Goal: Information Seeking & Learning: Learn about a topic

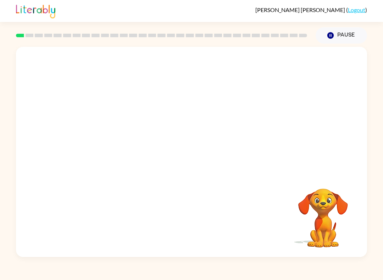
click at [102, 88] on video "Your browser must support playing .mp4 files to use Literably. Please try using…" at bounding box center [191, 110] width 351 height 127
click at [164, 151] on div at bounding box center [191, 152] width 351 height 210
click at [184, 188] on div at bounding box center [191, 152] width 351 height 210
click at [182, 182] on div at bounding box center [191, 152] width 351 height 210
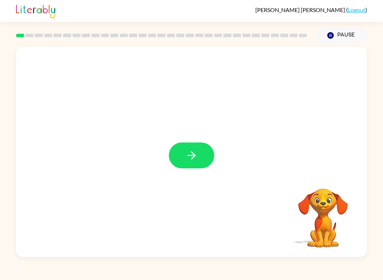
click at [171, 142] on div at bounding box center [191, 152] width 351 height 210
click at [187, 163] on button "button" at bounding box center [191, 156] width 45 height 26
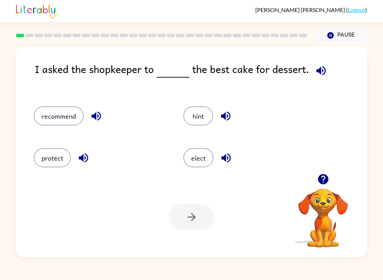
click at [56, 117] on button "recommend" at bounding box center [59, 115] width 50 height 19
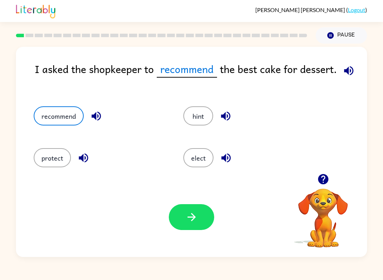
click at [173, 228] on div at bounding box center [191, 217] width 45 height 26
click at [174, 233] on div "Your browser must support playing .mp4 files to use Literably. Please try using…" at bounding box center [191, 217] width 351 height 80
click at [179, 233] on div "Your browser must support playing .mp4 files to use Literably. Please try using…" at bounding box center [191, 217] width 351 height 80
click at [208, 220] on button "button" at bounding box center [191, 217] width 45 height 26
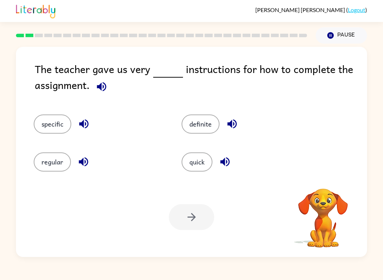
click at [210, 216] on div at bounding box center [191, 217] width 45 height 26
click at [48, 122] on button "specific" at bounding box center [53, 124] width 38 height 19
click at [199, 215] on button "button" at bounding box center [191, 217] width 45 height 26
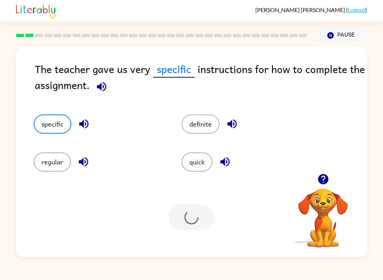
click at [198, 220] on div at bounding box center [191, 217] width 45 height 26
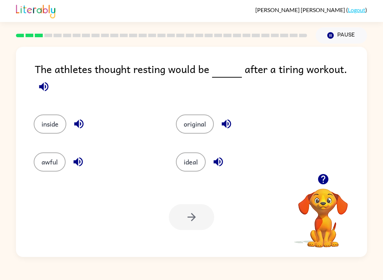
click at [200, 121] on button "original" at bounding box center [195, 124] width 38 height 19
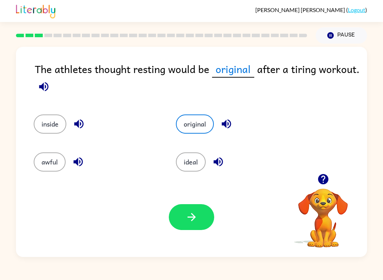
click at [190, 230] on button "button" at bounding box center [191, 217] width 45 height 26
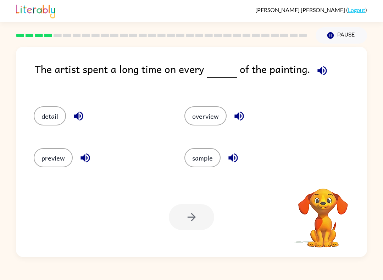
click at [207, 162] on button "sample" at bounding box center [203, 157] width 36 height 19
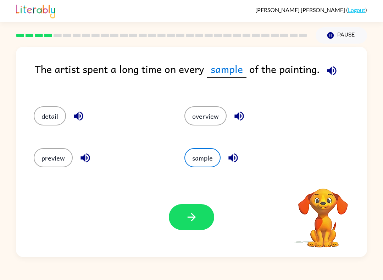
click at [213, 110] on button "overview" at bounding box center [206, 115] width 42 height 19
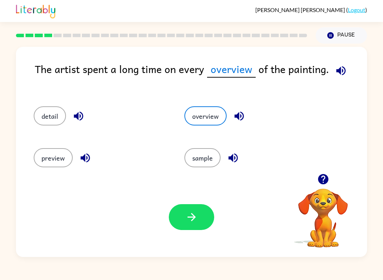
click at [46, 111] on button "detail" at bounding box center [50, 115] width 32 height 19
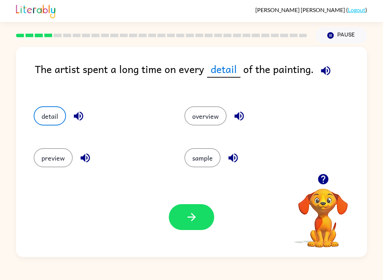
click at [217, 212] on div "Your browser must support playing .mp4 files to use Literably. Please try using…" at bounding box center [191, 217] width 351 height 80
click at [199, 219] on button "button" at bounding box center [191, 217] width 45 height 26
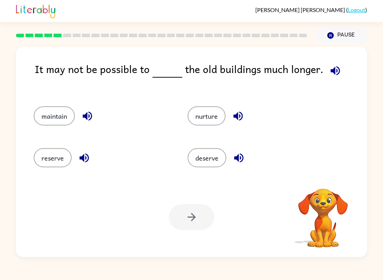
click at [228, 154] on div "deserve" at bounding box center [257, 157] width 138 height 19
click at [213, 113] on button "nurture" at bounding box center [207, 115] width 38 height 19
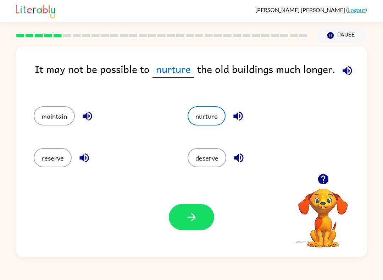
click at [208, 166] on button "deserve" at bounding box center [207, 157] width 39 height 19
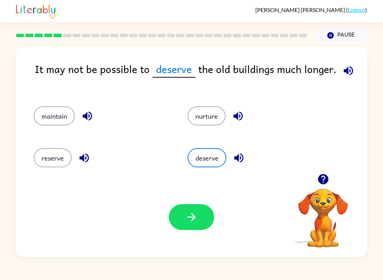
click at [194, 221] on icon "button" at bounding box center [192, 217] width 12 height 12
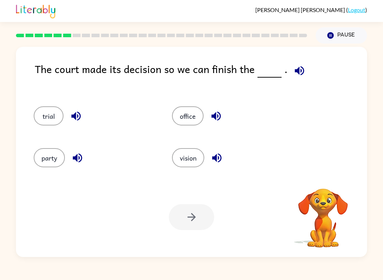
click at [190, 154] on button "vision" at bounding box center [188, 157] width 32 height 19
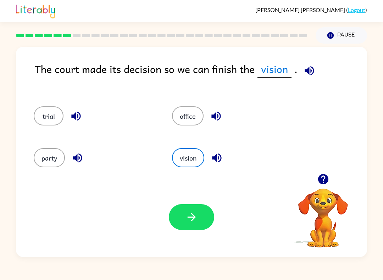
click at [48, 153] on button "party" at bounding box center [49, 157] width 31 height 19
click at [195, 112] on button "office" at bounding box center [188, 115] width 32 height 19
click at [201, 217] on button "button" at bounding box center [191, 217] width 45 height 26
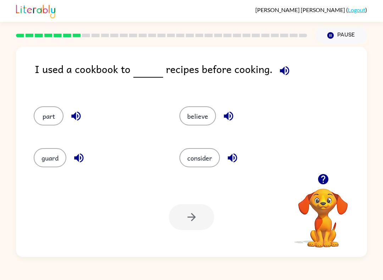
click at [44, 108] on button "part" at bounding box center [49, 115] width 30 height 19
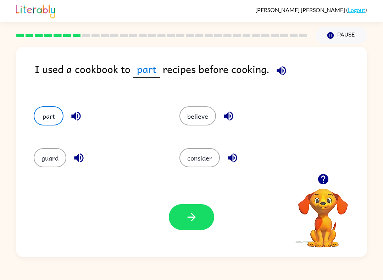
click at [198, 212] on button "button" at bounding box center [191, 217] width 45 height 26
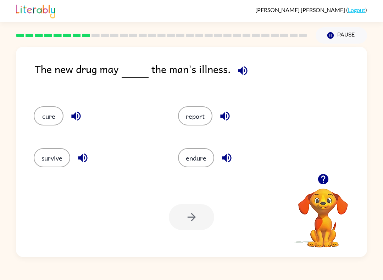
click at [81, 89] on div "The new drug may the man's illness." at bounding box center [201, 76] width 333 height 31
click at [44, 117] on button "cure" at bounding box center [49, 115] width 30 height 19
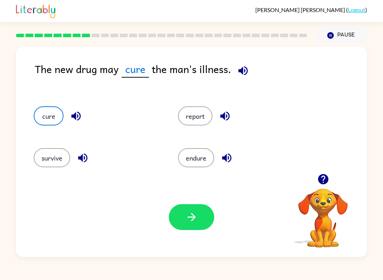
click at [195, 223] on icon "button" at bounding box center [192, 217] width 12 height 12
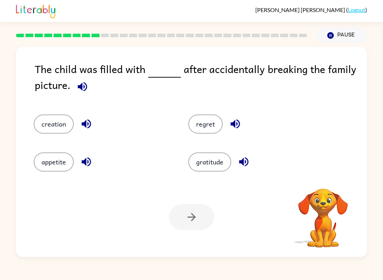
click at [218, 169] on button "gratitude" at bounding box center [209, 162] width 43 height 19
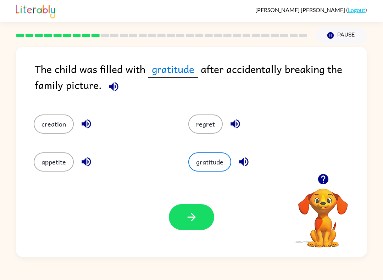
click at [204, 124] on button "regret" at bounding box center [205, 124] width 34 height 19
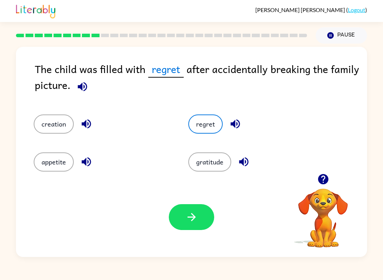
click at [183, 230] on button "button" at bounding box center [191, 217] width 45 height 26
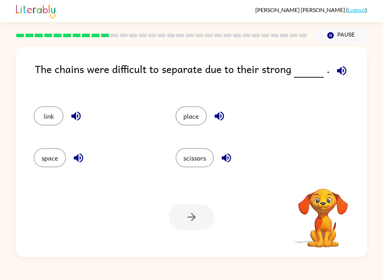
click at [190, 122] on button "place" at bounding box center [191, 115] width 31 height 19
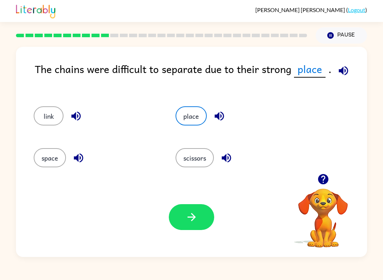
click at [200, 218] on button "button" at bounding box center [191, 217] width 45 height 26
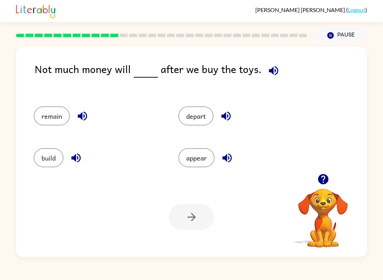
click at [49, 122] on button "remain" at bounding box center [52, 115] width 36 height 19
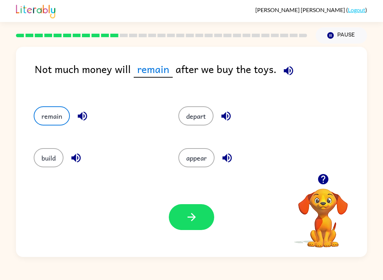
click at [197, 218] on icon "button" at bounding box center [192, 217] width 12 height 12
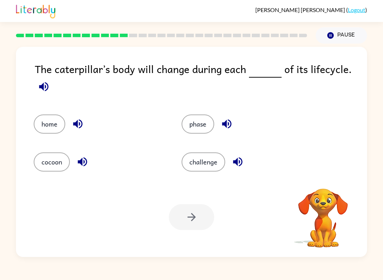
click at [216, 153] on button "challenge" at bounding box center [204, 162] width 44 height 19
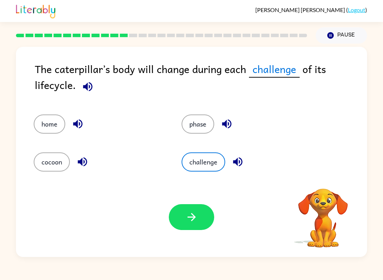
click at [200, 221] on button "button" at bounding box center [191, 217] width 45 height 26
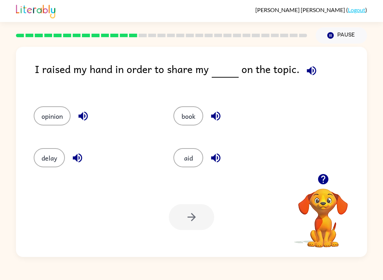
click at [187, 231] on div "Your browser must support playing .mp4 files to use Literably. Please try using…" at bounding box center [191, 217] width 351 height 80
click at [58, 116] on button "opinion" at bounding box center [52, 115] width 37 height 19
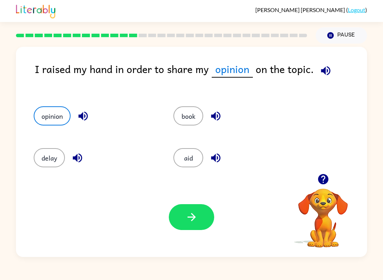
click at [200, 217] on button "button" at bounding box center [191, 217] width 45 height 26
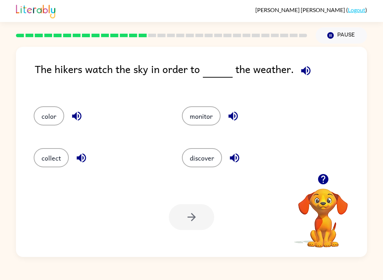
click at [198, 163] on button "discover" at bounding box center [202, 157] width 40 height 19
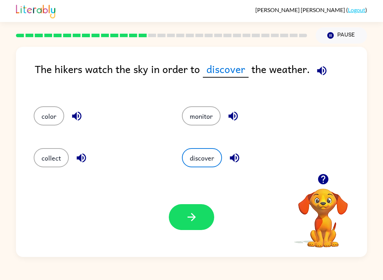
click at [204, 225] on button "button" at bounding box center [191, 217] width 45 height 26
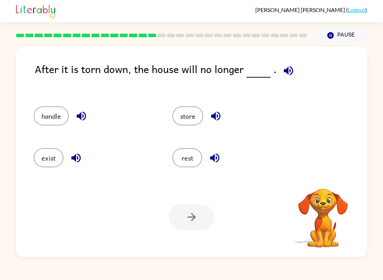
click at [49, 125] on button "handle" at bounding box center [51, 115] width 35 height 19
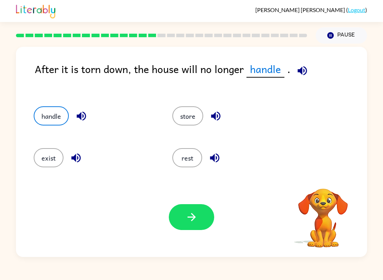
click at [185, 221] on button "button" at bounding box center [191, 217] width 45 height 26
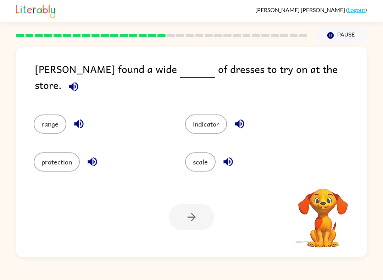
click at [210, 126] on button "indicator" at bounding box center [206, 124] width 42 height 19
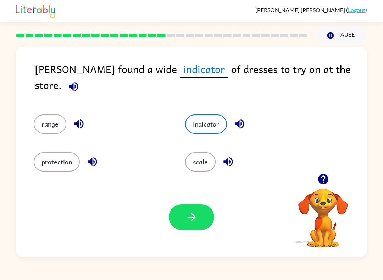
click at [197, 211] on button "button" at bounding box center [191, 217] width 45 height 26
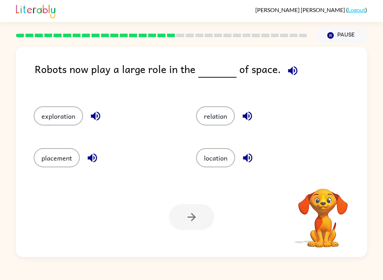
click at [47, 159] on button "placement" at bounding box center [57, 157] width 46 height 19
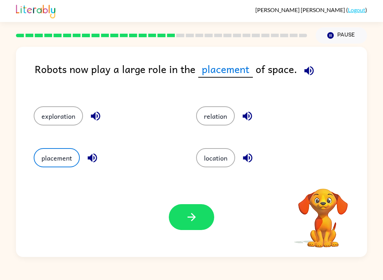
click at [189, 219] on icon "button" at bounding box center [192, 217] width 12 height 12
click at [189, 219] on div at bounding box center [191, 217] width 45 height 26
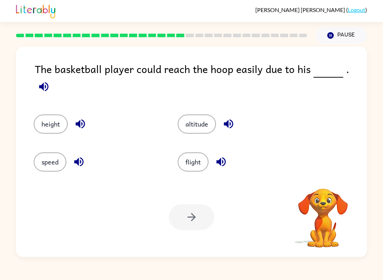
click at [51, 119] on button "height" at bounding box center [51, 124] width 34 height 19
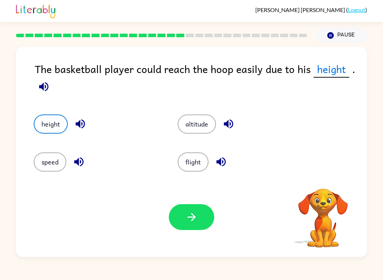
click at [190, 226] on button "button" at bounding box center [191, 217] width 45 height 26
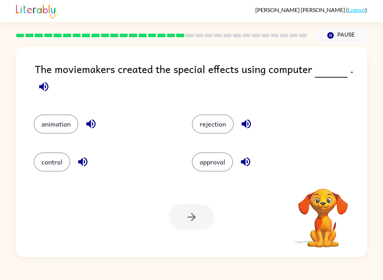
click at [189, 224] on div at bounding box center [191, 217] width 45 height 26
click at [45, 160] on button "control" at bounding box center [52, 162] width 37 height 19
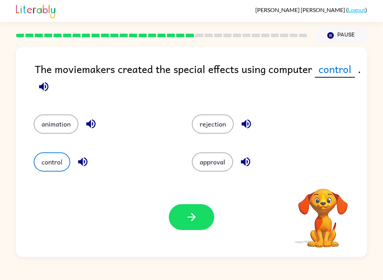
click at [193, 221] on icon "button" at bounding box center [192, 217] width 12 height 12
click at [198, 223] on div at bounding box center [191, 217] width 45 height 26
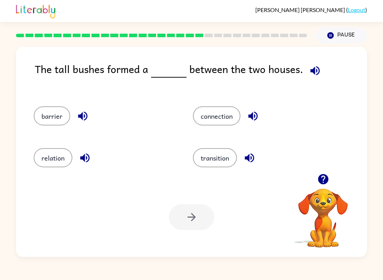
click at [43, 109] on button "barrier" at bounding box center [52, 115] width 37 height 19
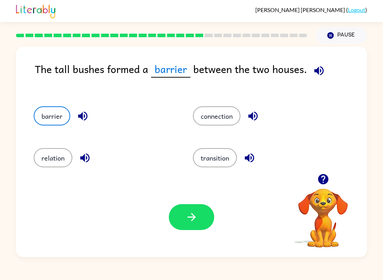
click at [186, 219] on icon "button" at bounding box center [192, 217] width 12 height 12
click at [186, 220] on div at bounding box center [191, 217] width 45 height 26
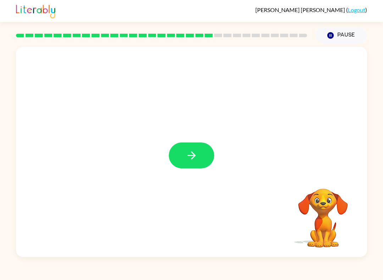
click at [191, 154] on icon "button" at bounding box center [192, 155] width 12 height 12
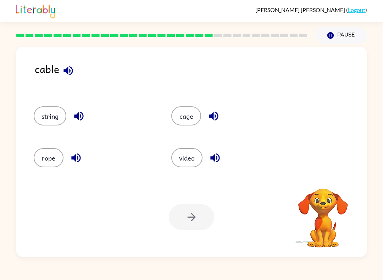
click at [51, 152] on button "rope" at bounding box center [49, 157] width 30 height 19
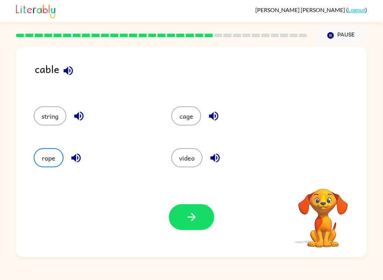
click at [193, 220] on icon "button" at bounding box center [191, 217] width 8 height 8
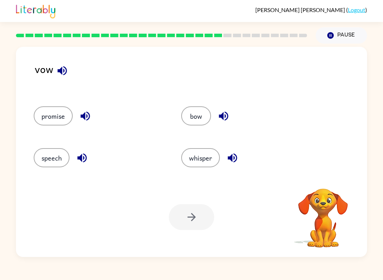
click at [202, 121] on button "bow" at bounding box center [196, 115] width 30 height 19
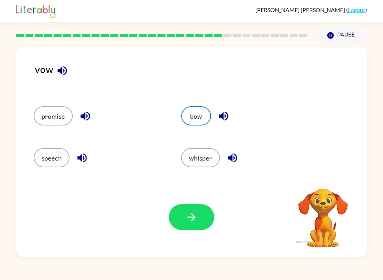
click at [207, 221] on button "button" at bounding box center [191, 217] width 45 height 26
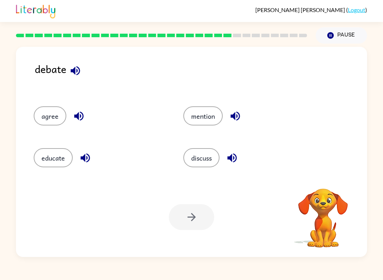
click at [203, 152] on button "discuss" at bounding box center [201, 157] width 36 height 19
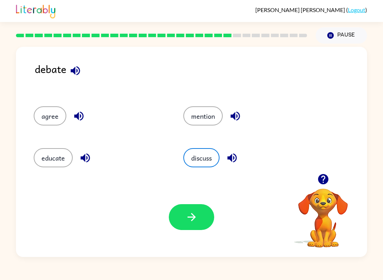
click at [209, 160] on button "discuss" at bounding box center [201, 157] width 36 height 19
click at [188, 211] on button "button" at bounding box center [191, 217] width 45 height 26
click at [187, 210] on div at bounding box center [191, 217] width 45 height 26
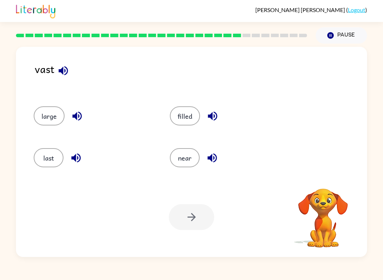
click at [49, 156] on button "last" at bounding box center [49, 157] width 30 height 19
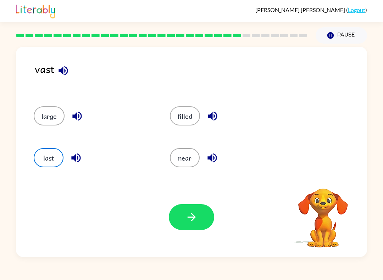
click at [201, 209] on button "button" at bounding box center [191, 217] width 45 height 26
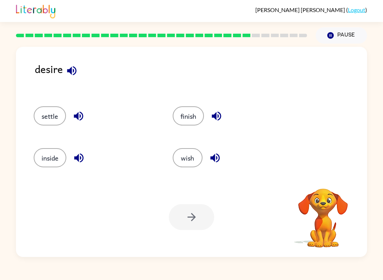
click at [57, 158] on button "inside" at bounding box center [50, 157] width 33 height 19
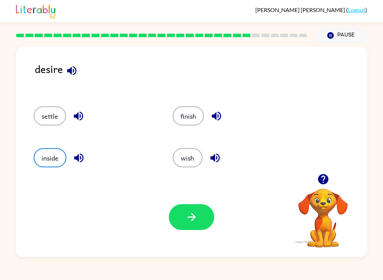
click at [191, 115] on button "finish" at bounding box center [188, 115] width 31 height 19
click at [189, 152] on button "wish" at bounding box center [188, 157] width 30 height 19
click at [53, 117] on button "settle" at bounding box center [50, 115] width 32 height 19
click at [187, 222] on icon "button" at bounding box center [192, 217] width 12 height 12
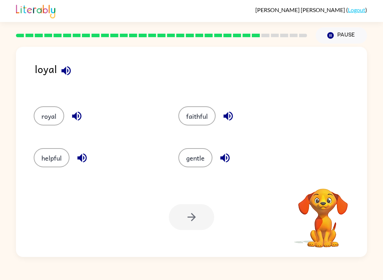
click at [206, 114] on button "faithful" at bounding box center [197, 115] width 37 height 19
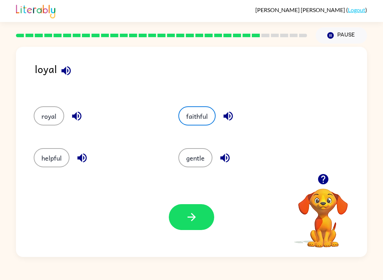
click at [213, 220] on button "button" at bounding box center [191, 217] width 45 height 26
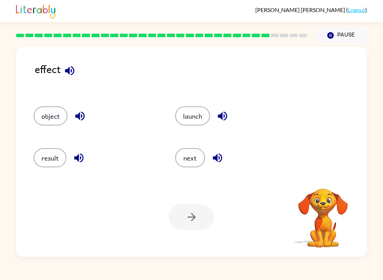
click at [47, 153] on button "result" at bounding box center [50, 157] width 33 height 19
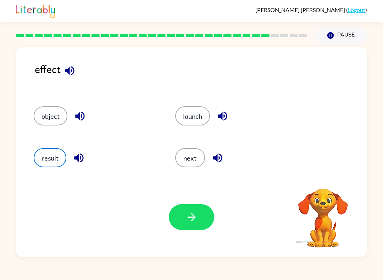
click at [187, 225] on button "button" at bounding box center [191, 217] width 45 height 26
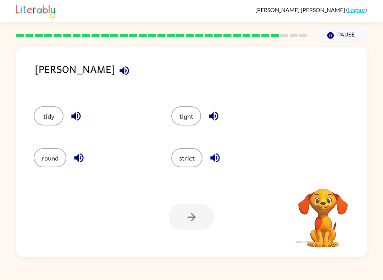
click at [193, 219] on div at bounding box center [191, 217] width 45 height 26
click at [59, 162] on button "round" at bounding box center [50, 157] width 33 height 19
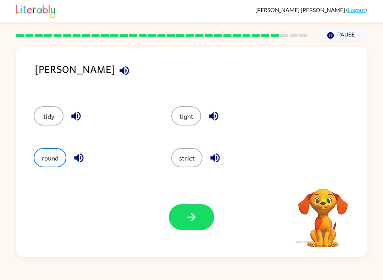
click at [194, 215] on icon "button" at bounding box center [192, 217] width 12 height 12
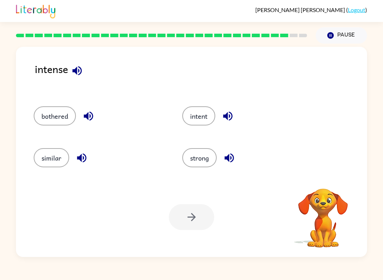
click at [50, 157] on button "similar" at bounding box center [51, 157] width 35 height 19
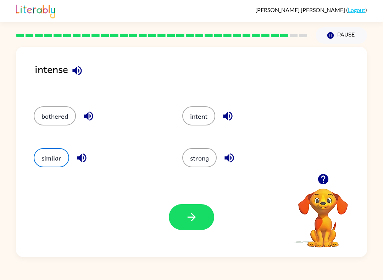
click at [203, 161] on button "strong" at bounding box center [199, 157] width 34 height 19
click at [203, 118] on button "intent" at bounding box center [198, 115] width 33 height 19
click at [204, 160] on button "strong" at bounding box center [199, 157] width 34 height 19
click at [206, 225] on button "button" at bounding box center [191, 217] width 45 height 26
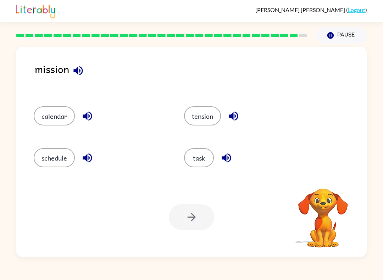
click at [194, 161] on button "task" at bounding box center [199, 157] width 30 height 19
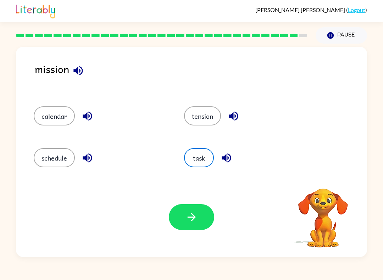
click at [202, 220] on button "button" at bounding box center [191, 217] width 45 height 26
